Goal: Information Seeking & Learning: Learn about a topic

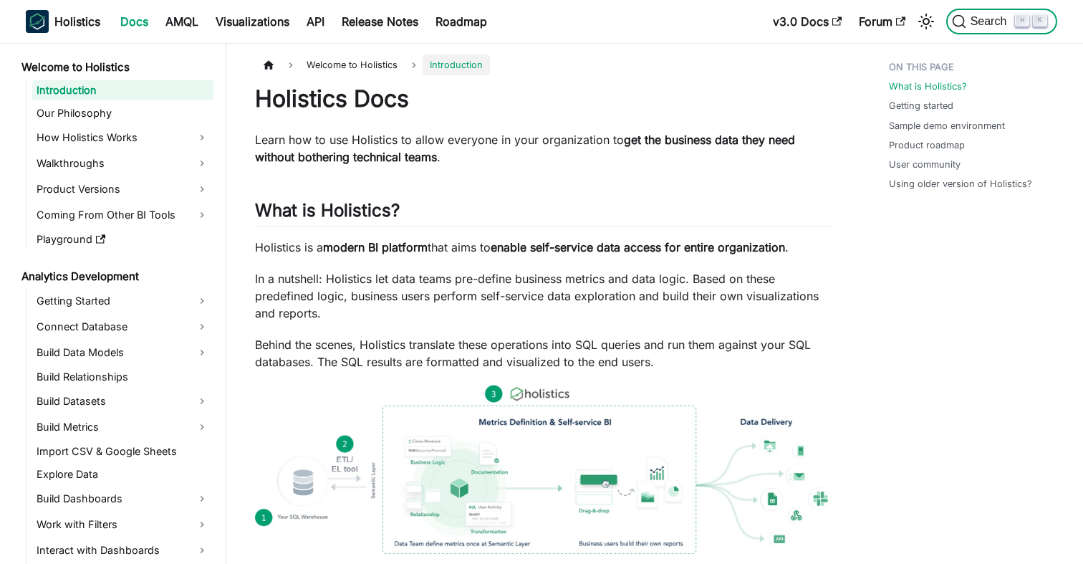
click at [975, 24] on span "Search" at bounding box center [990, 21] width 49 height 13
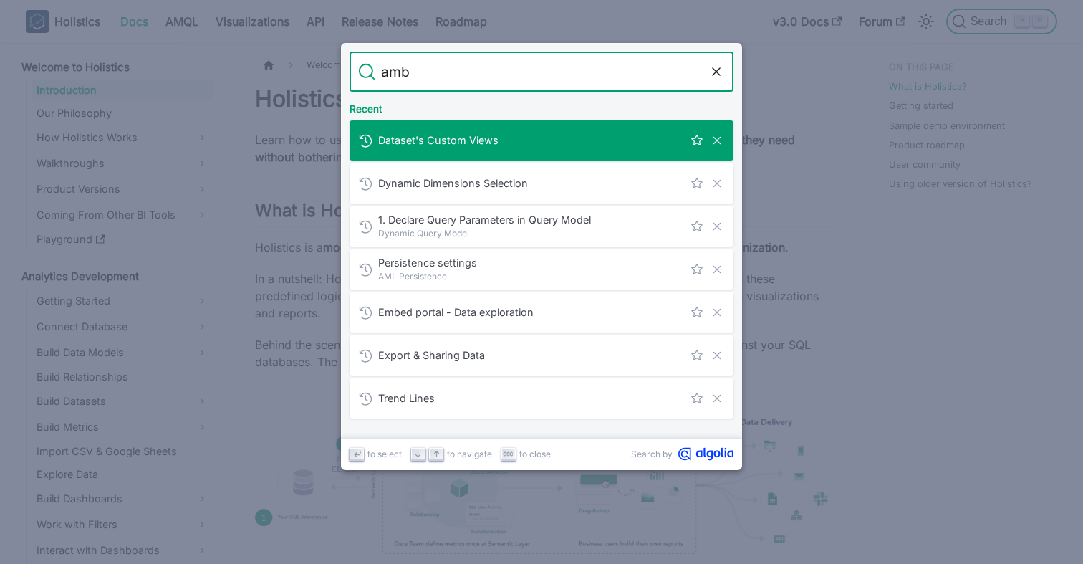
type input "ambi"
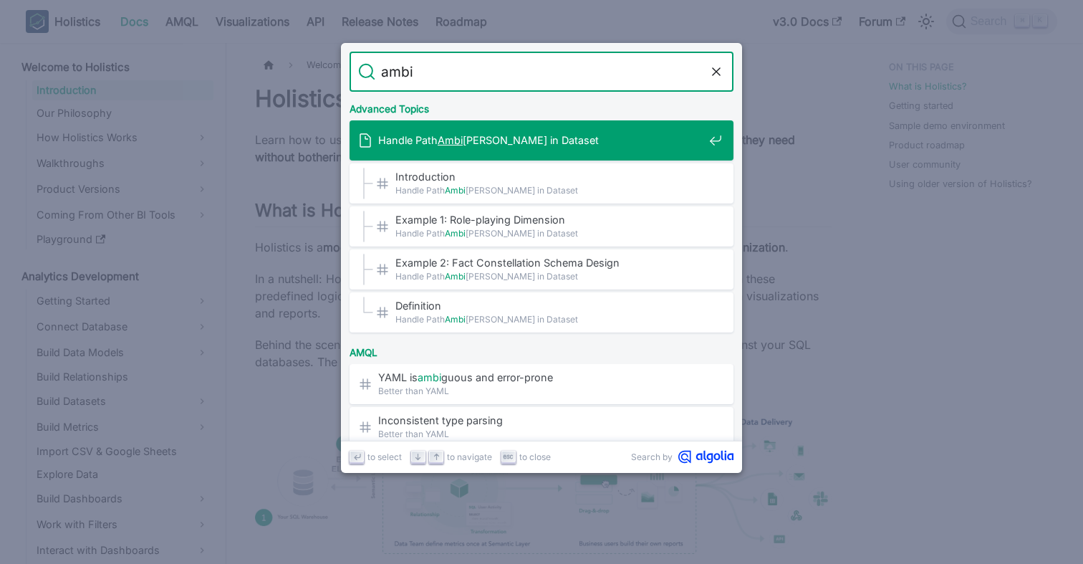
click at [499, 132] on div "Handle Path Ambi [PERSON_NAME] in Dataset" at bounding box center [545, 140] width 375 height 40
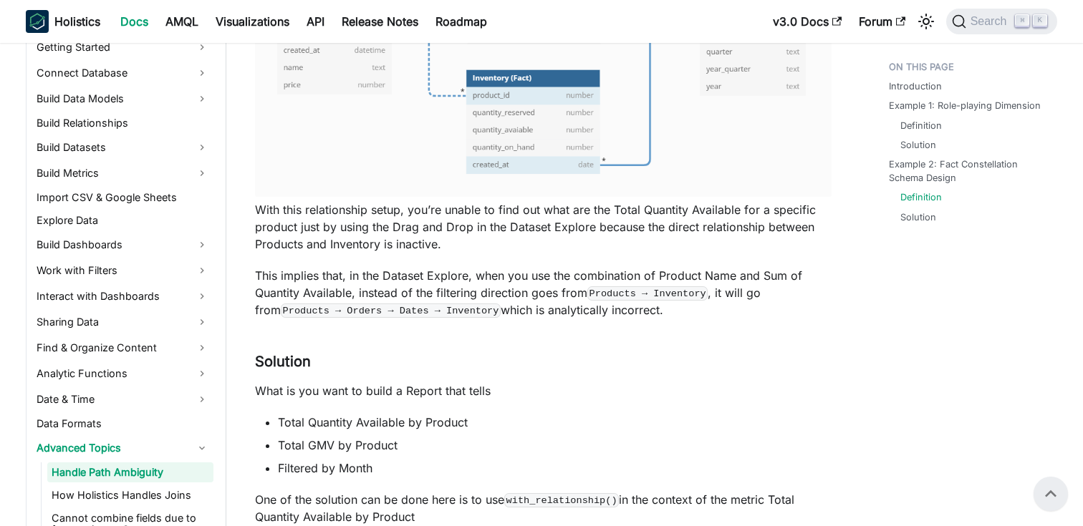
scroll to position [3025, 0]
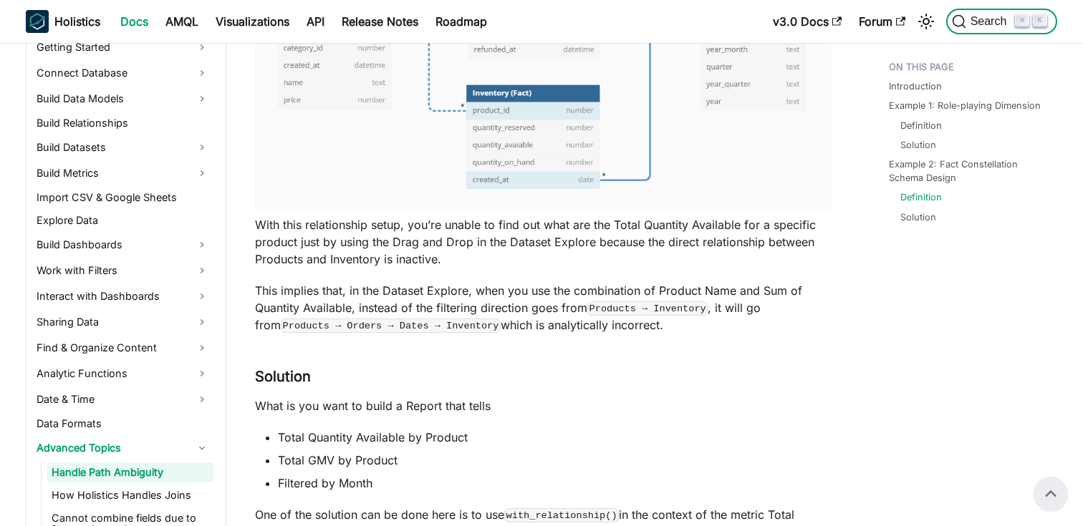
click at [985, 12] on button "Search ⌘ K" at bounding box center [1001, 22] width 111 height 26
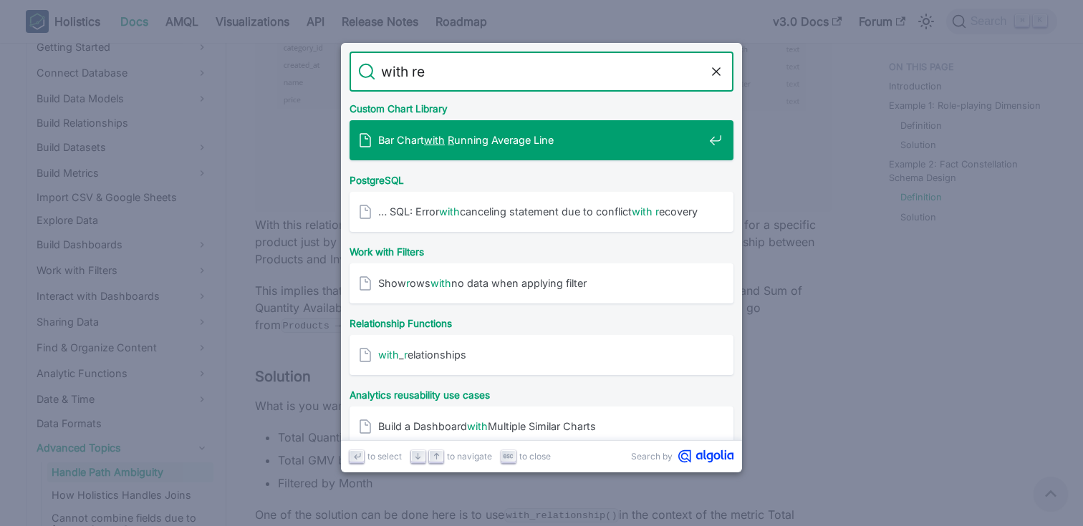
type input "with rel"
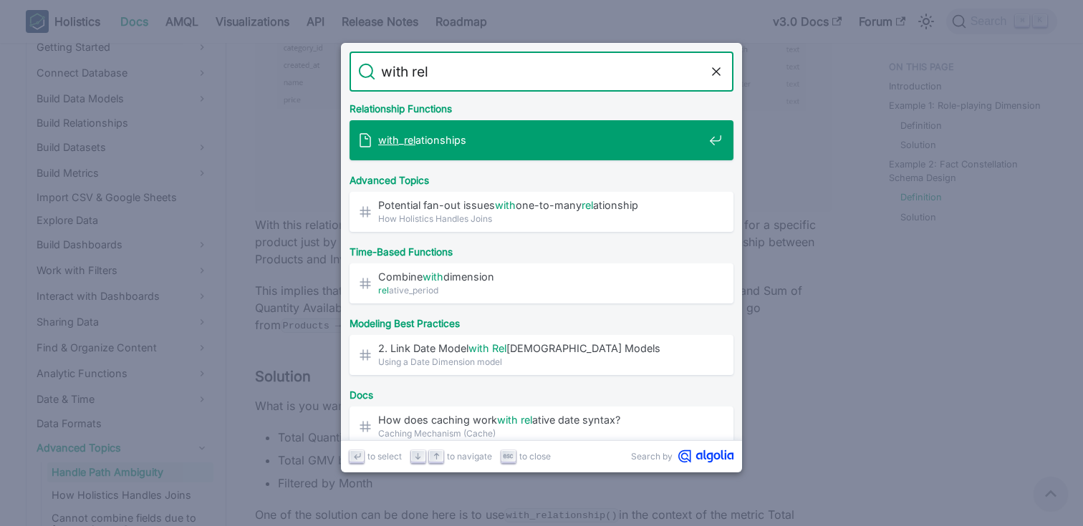
click at [430, 134] on span "with _ rel ationships" at bounding box center [540, 140] width 325 height 14
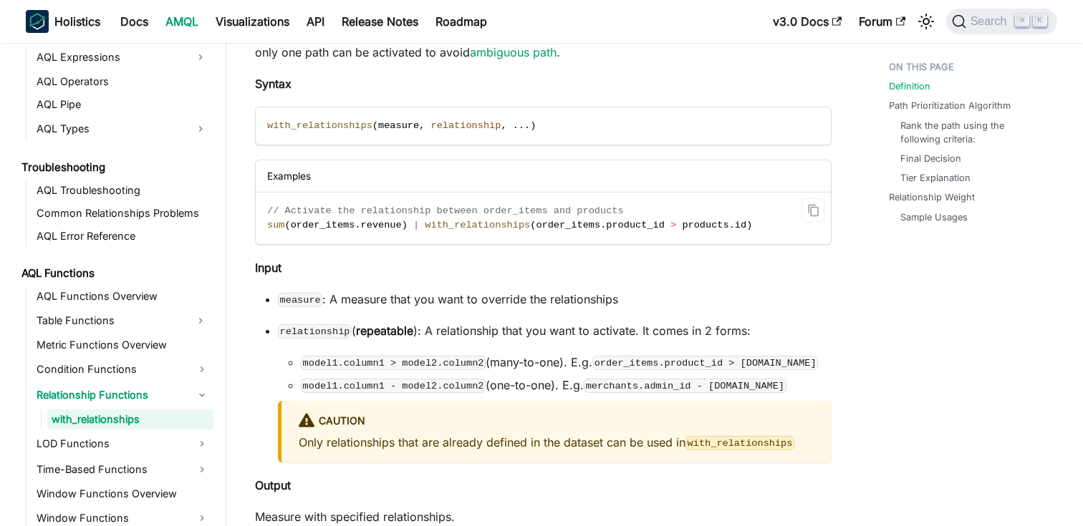
scroll to position [190, 0]
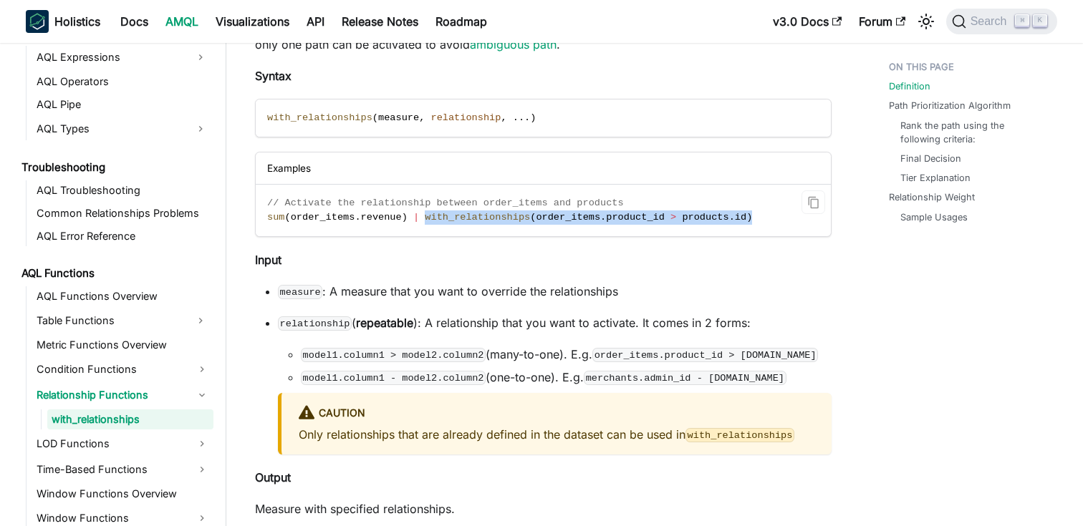
drag, startPoint x: 423, startPoint y: 218, endPoint x: 768, endPoint y: 216, distance: 345.1
click at [768, 216] on code "// Activate the relationship between order_items and products sum ( order_items…" at bounding box center [542, 210] width 573 height 51
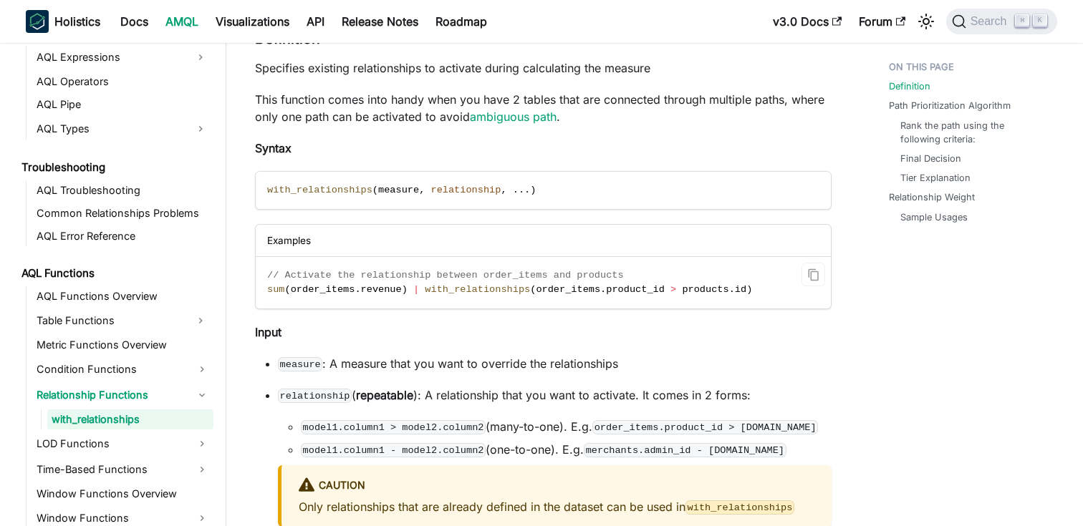
scroll to position [119, 0]
click at [980, 19] on span "Search" at bounding box center [990, 21] width 49 height 13
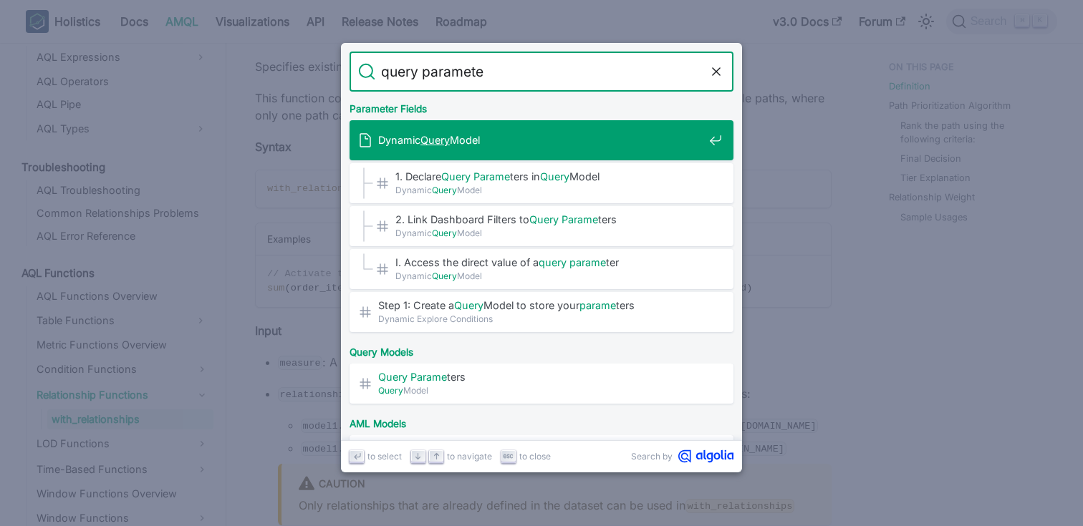
type input "query parameter"
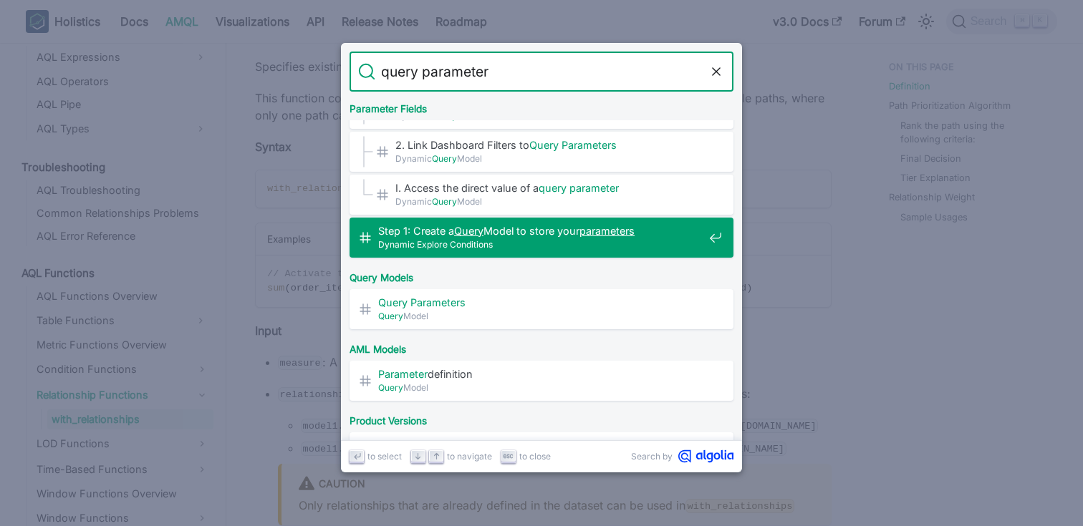
scroll to position [115, 0]
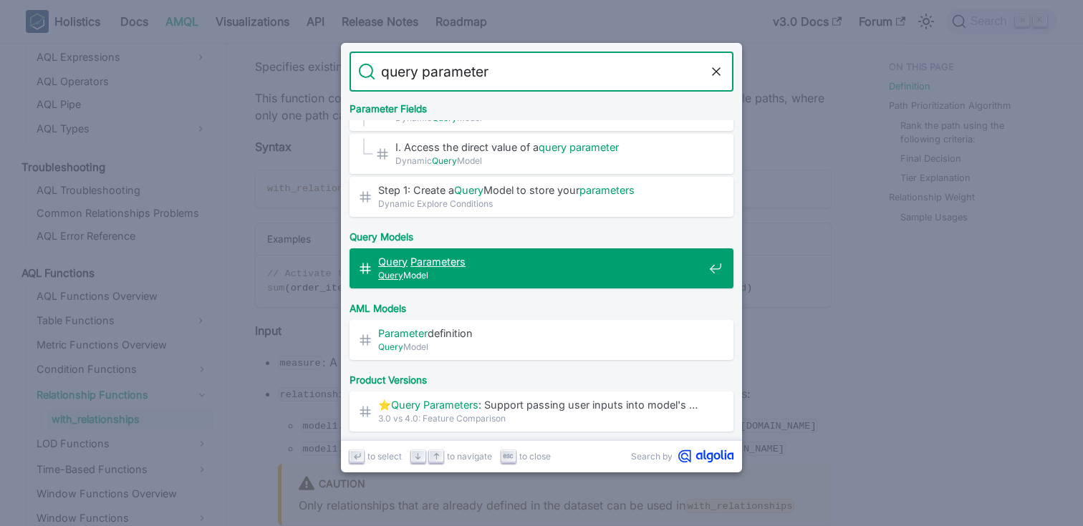
click at [456, 260] on mark "Parameters" at bounding box center [437, 262] width 55 height 12
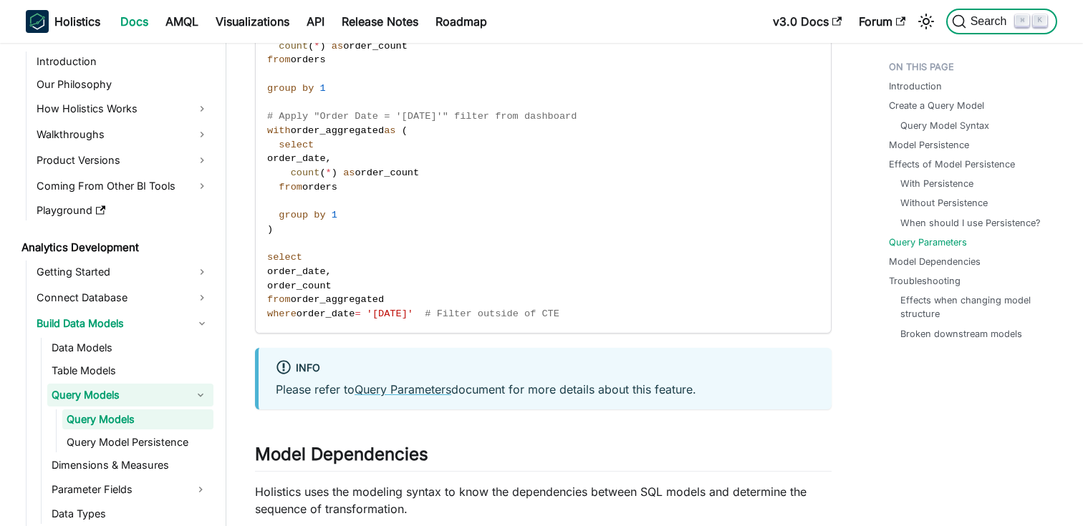
scroll to position [4419, 0]
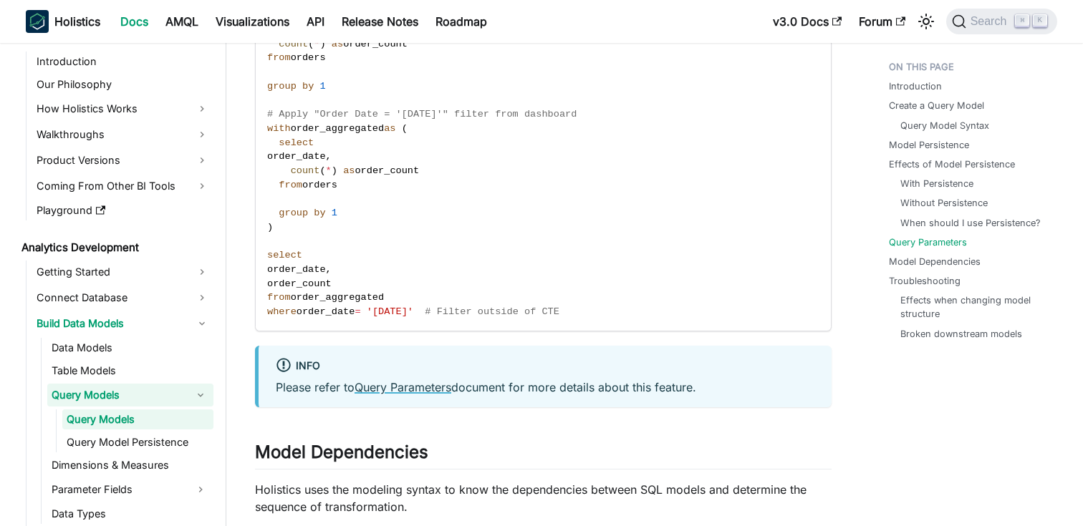
click at [410, 390] on link "Query Parameters" at bounding box center [402, 387] width 97 height 14
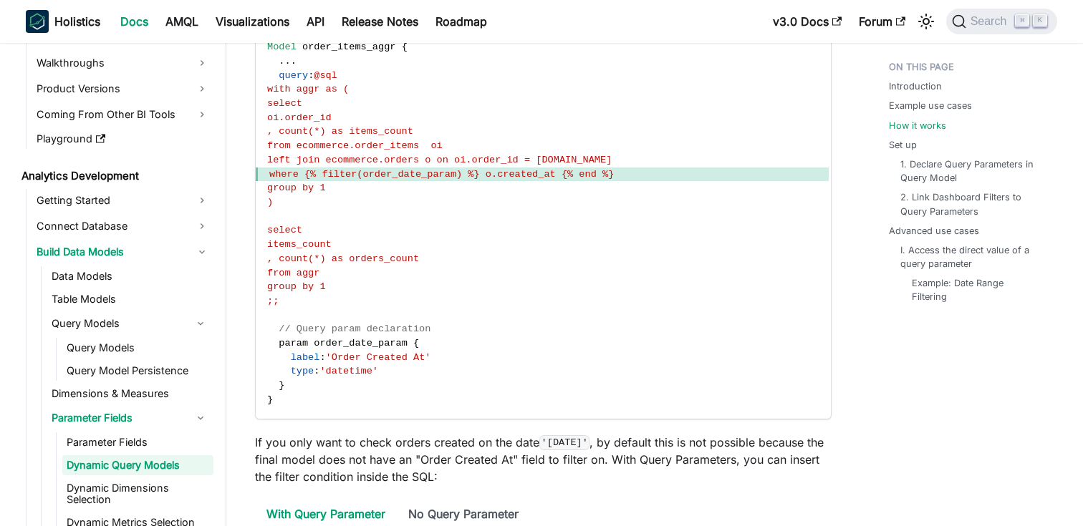
scroll to position [1244, 0]
drag, startPoint x: 302, startPoint y: 191, endPoint x: 656, endPoint y: 187, distance: 353.8
click at [656, 181] on span "where {% filter(order_date_param) %} o.created_at {% end %}" at bounding box center [542, 174] width 573 height 14
click at [485, 417] on code "Model order_items_aggr { . . . query : @sql with aggr as ( select oi.order_id ,…" at bounding box center [542, 223] width 573 height 390
click at [491, 179] on span "where {% filter(order_date_param) %} o.created_at {% end %}" at bounding box center [441, 173] width 344 height 11
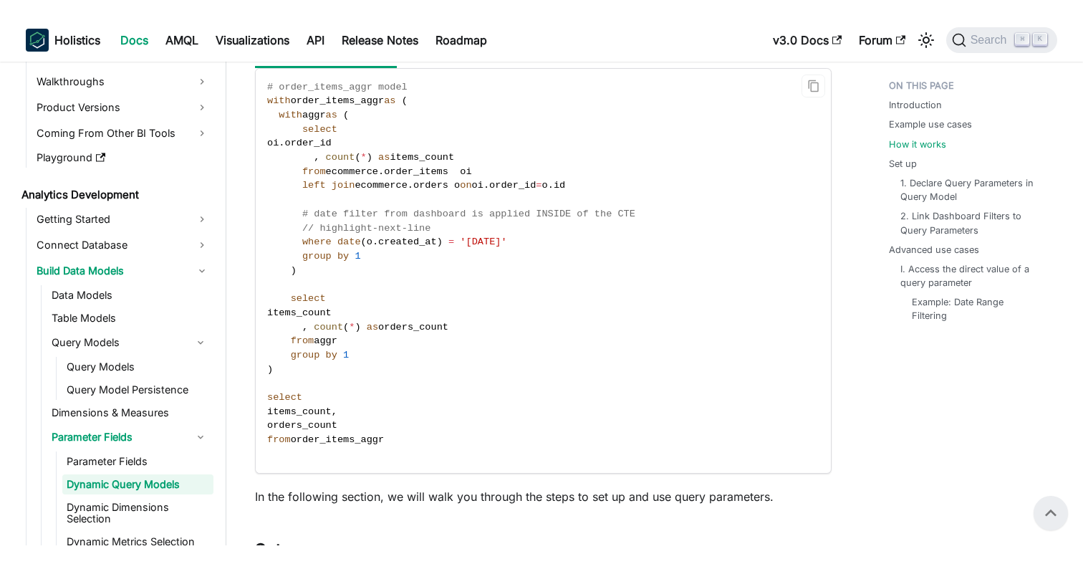
scroll to position [1705, 0]
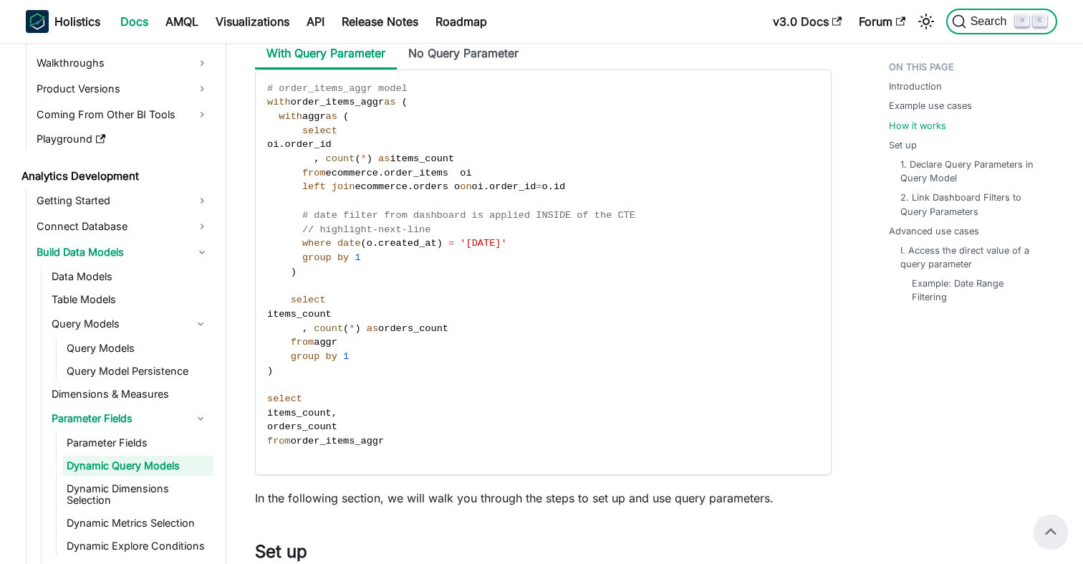
click at [988, 21] on span "Search" at bounding box center [990, 21] width 49 height 13
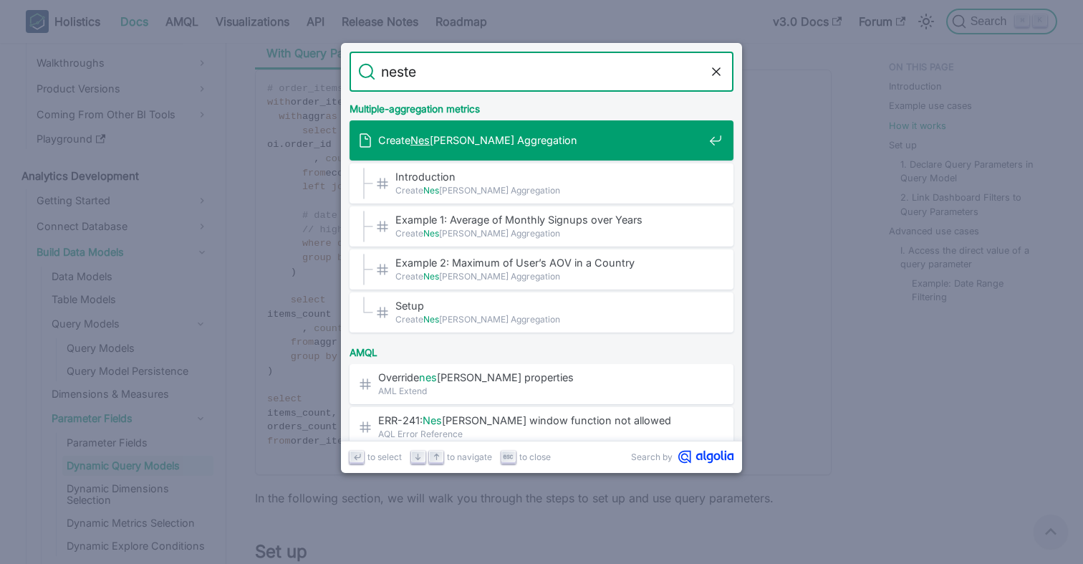
type input "nested"
click at [390, 151] on div "Create Nested Aggregation" at bounding box center [545, 140] width 375 height 40
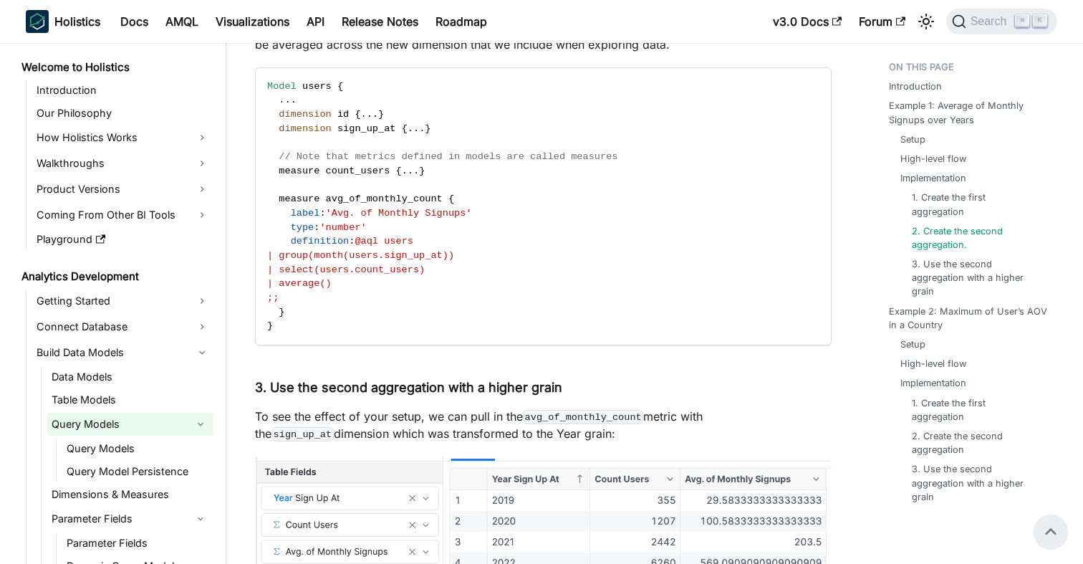
click at [208, 422] on button "Collapse sidebar category 'Query Models'" at bounding box center [201, 423] width 26 height 23
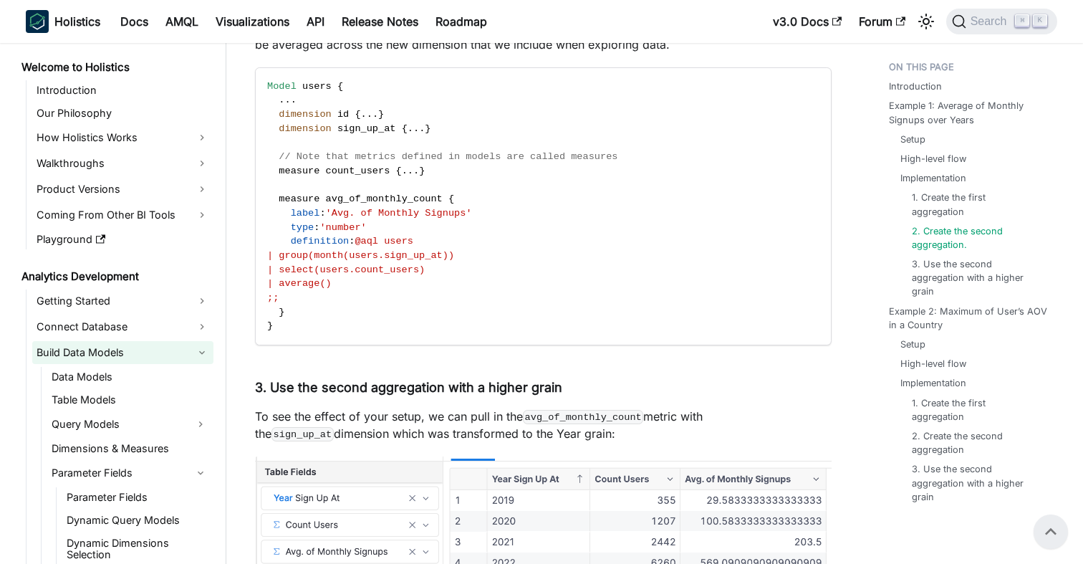
click at [206, 349] on link "Build Data Models" at bounding box center [122, 352] width 181 height 23
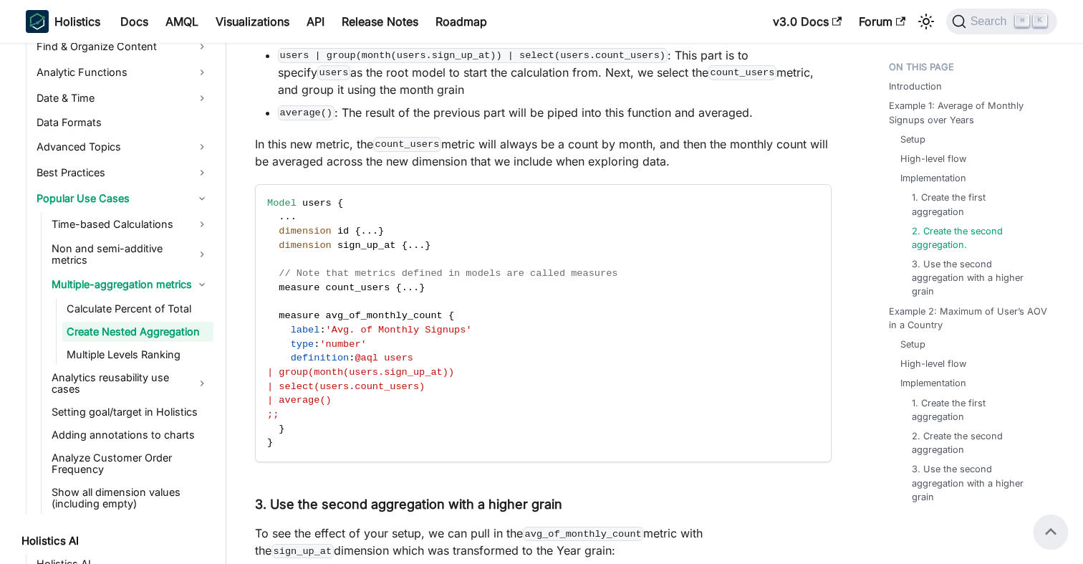
scroll to position [583, 0]
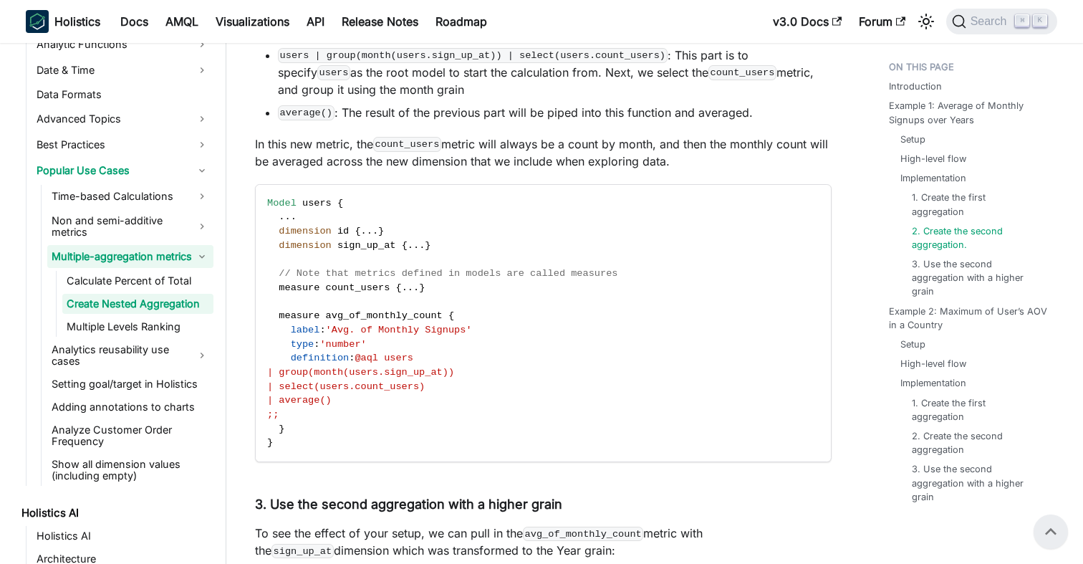
click at [208, 245] on link "Multiple-aggregation metrics" at bounding box center [130, 256] width 166 height 23
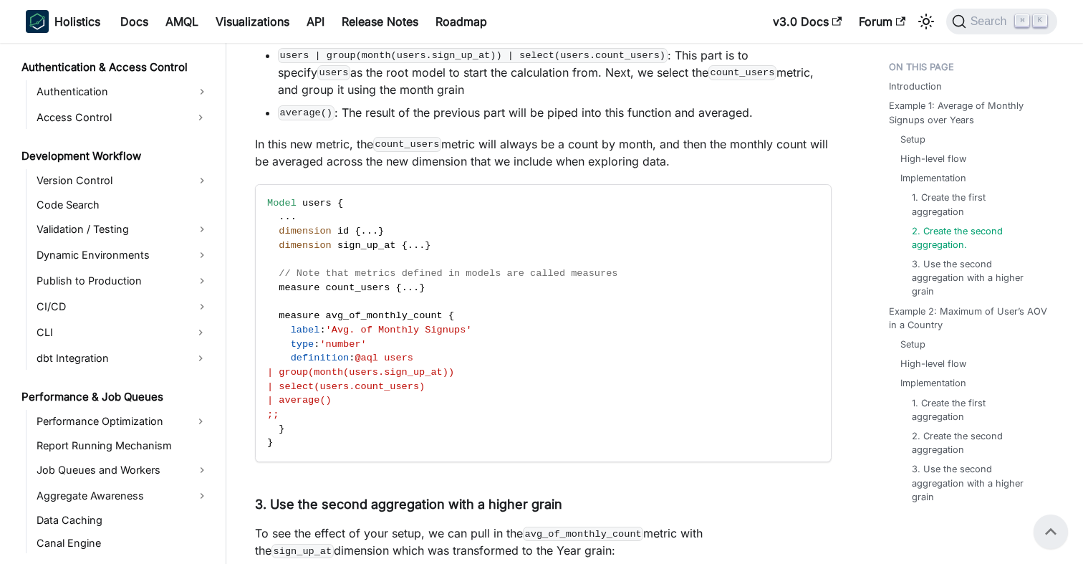
scroll to position [1225, 0]
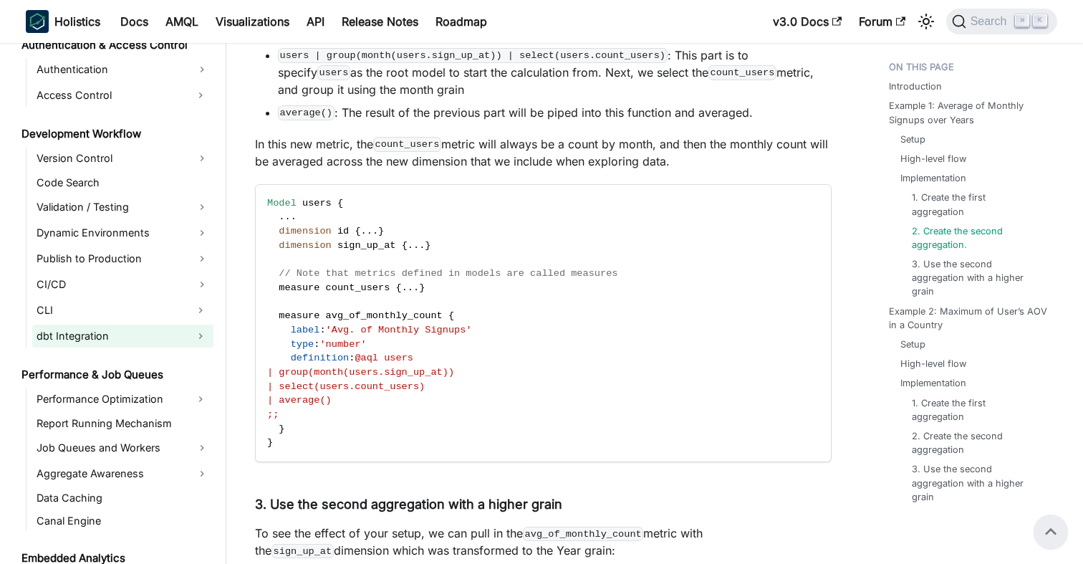
click at [155, 324] on link "dbt Integration" at bounding box center [109, 335] width 155 height 23
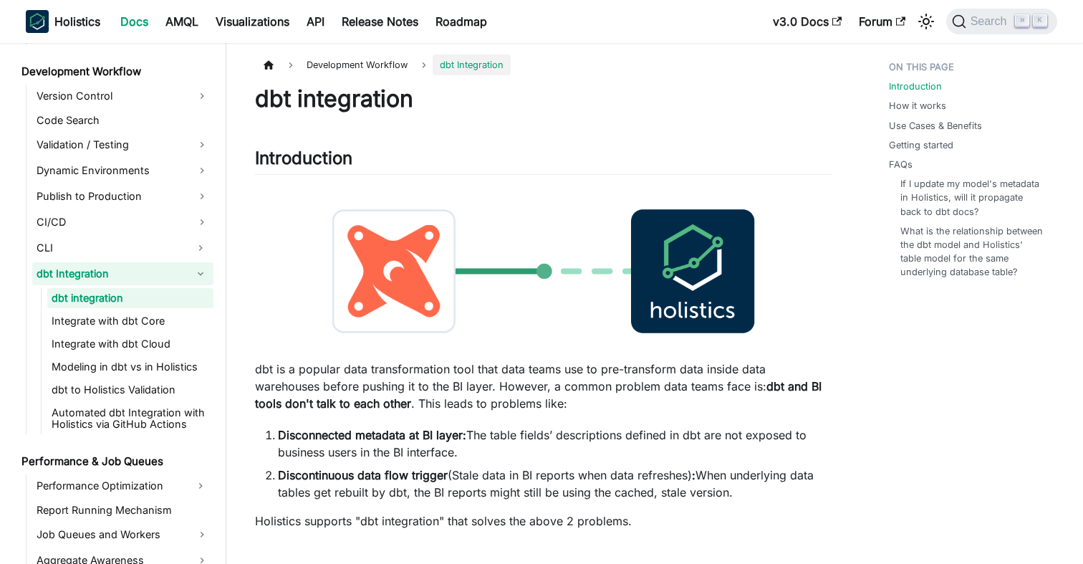
scroll to position [1292, 0]
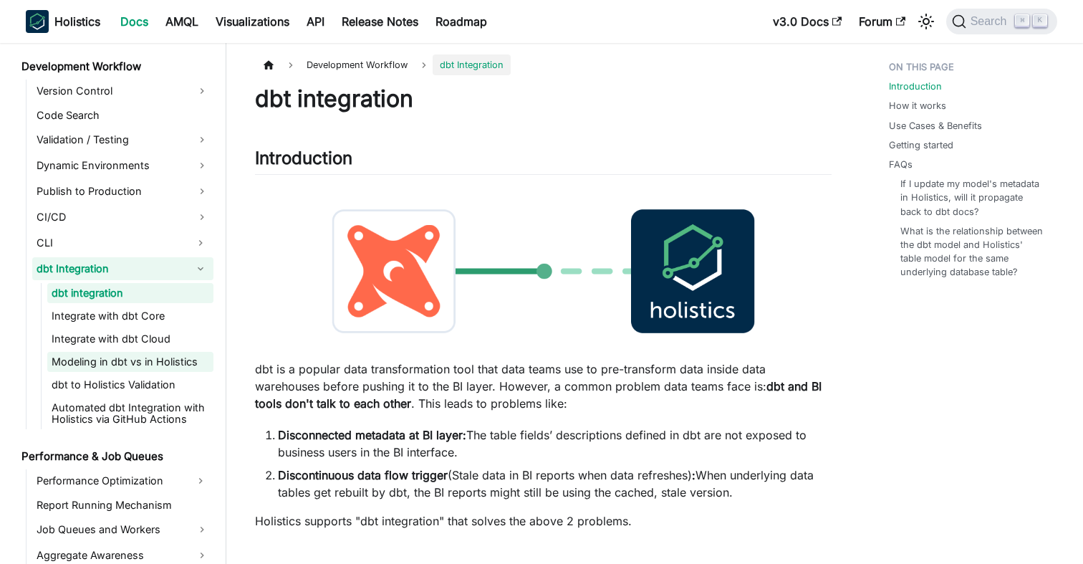
click at [137, 352] on link "Modeling in dbt vs in Holistics" at bounding box center [130, 362] width 166 height 20
